Goal: Find specific page/section: Find specific page/section

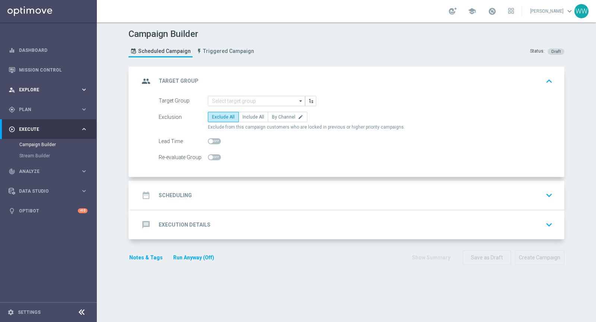
click at [40, 97] on div "person_search Explore keyboard_arrow_right" at bounding box center [48, 90] width 96 height 20
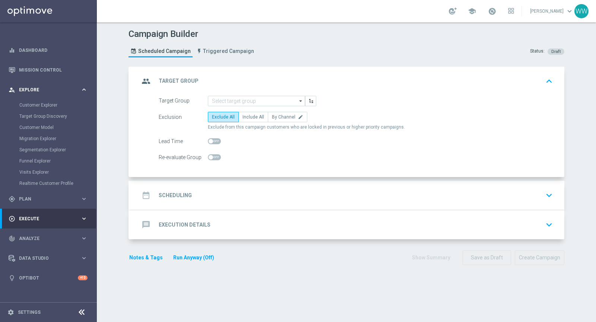
click at [36, 93] on div "person_search Explore" at bounding box center [45, 89] width 72 height 7
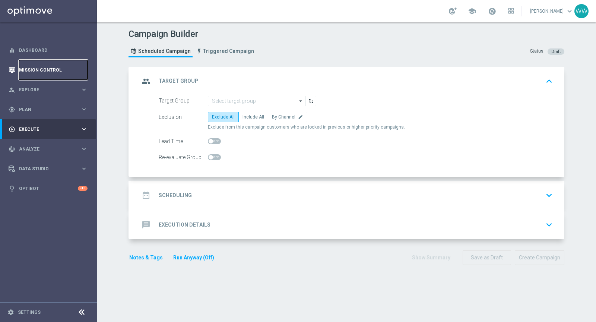
click at [39, 67] on link "Mission Control" at bounding box center [53, 70] width 69 height 20
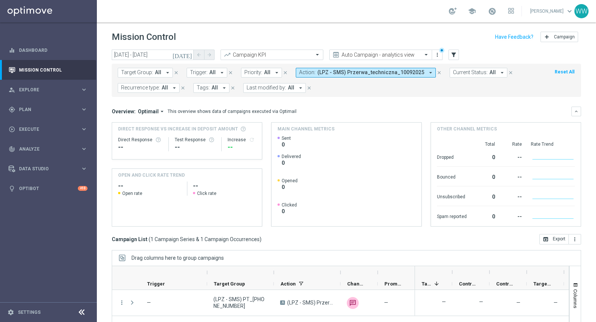
click at [318, 70] on span "(LPZ - SMS) Przerwa_techniczna_10092025" at bounding box center [370, 72] width 107 height 6
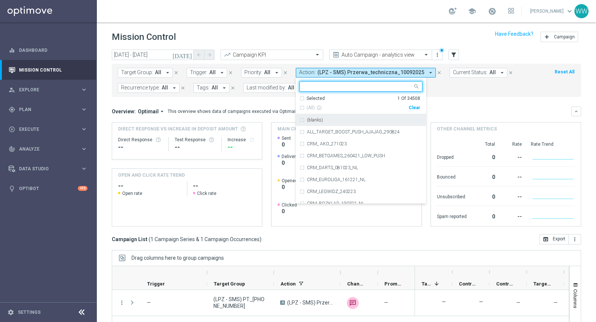
scroll to position [64, 0]
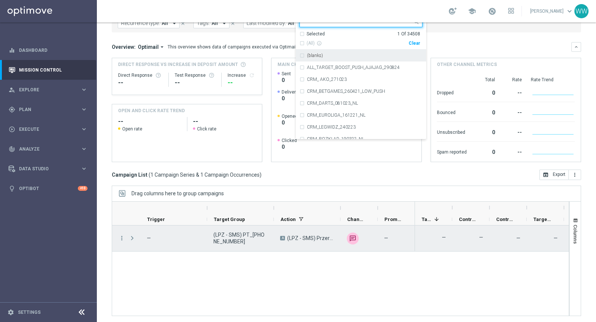
click at [131, 237] on span "Press SPACE to select this row." at bounding box center [132, 238] width 7 height 6
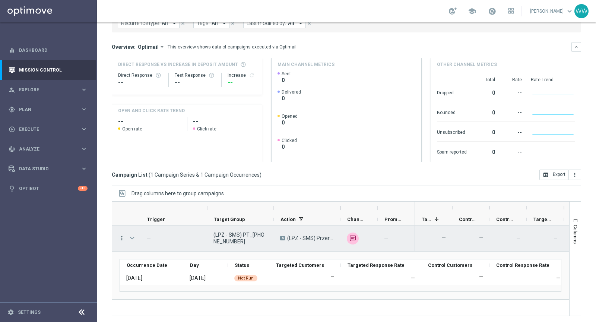
click at [120, 237] on icon "more_vert" at bounding box center [121, 238] width 7 height 7
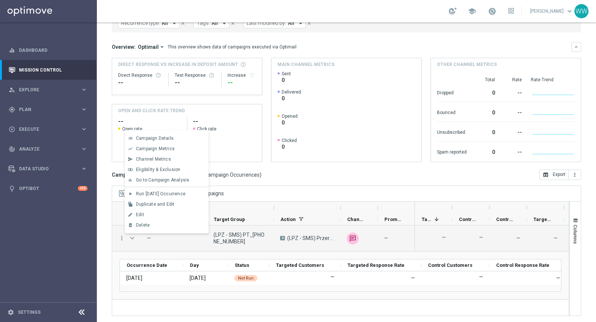
scroll to position [0, 0]
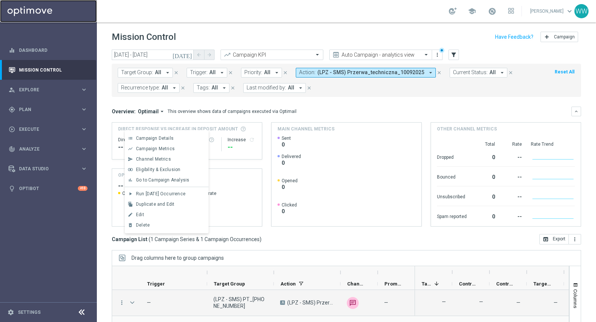
click at [19, 13] on link at bounding box center [48, 11] width 97 height 22
